Goal: Information Seeking & Learning: Learn about a topic

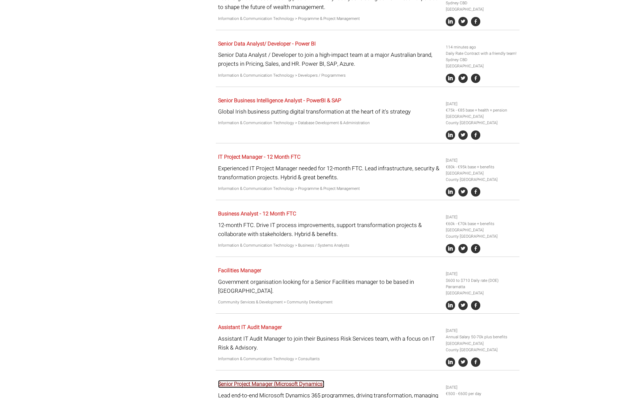
scroll to position [982, 0]
